Goal: Task Accomplishment & Management: Manage account settings

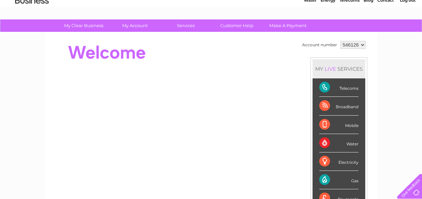
scroll to position [27, 0]
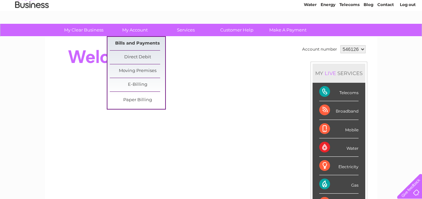
click at [133, 40] on link "Bills and Payments" at bounding box center [137, 43] width 55 height 13
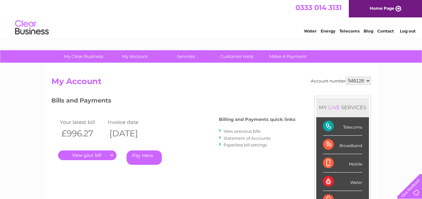
click at [251, 133] on link "View previous bills" at bounding box center [241, 131] width 37 height 5
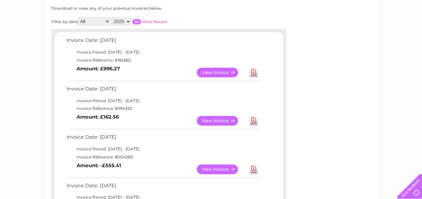
scroll to position [94, 0]
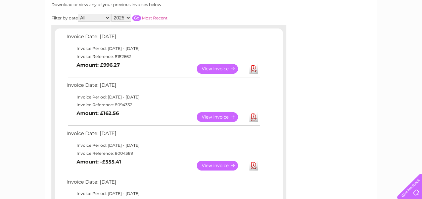
click at [205, 67] on link "View" at bounding box center [221, 69] width 49 height 10
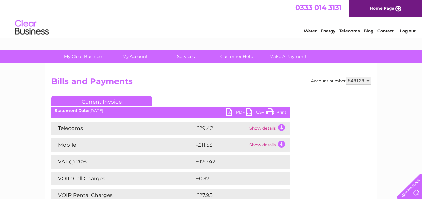
click at [241, 113] on link "PDF" at bounding box center [236, 113] width 20 height 10
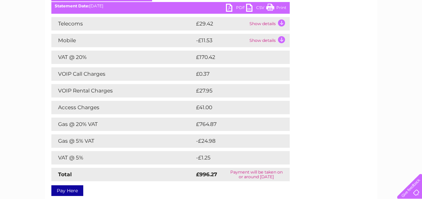
scroll to position [91, 0]
